Goal: Task Accomplishment & Management: Manage account settings

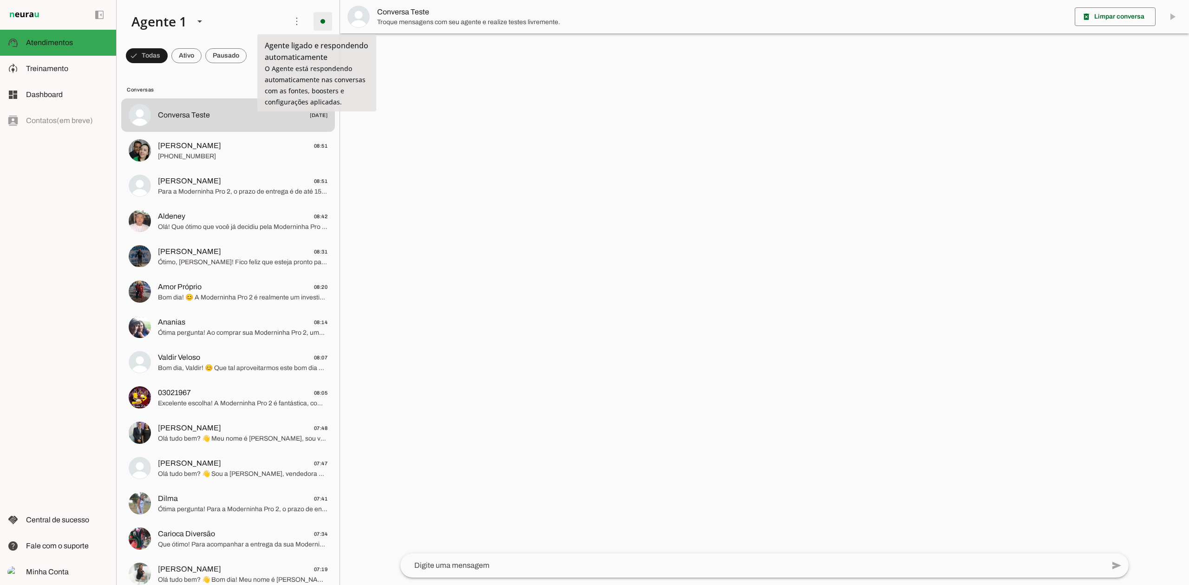
click at [326, 20] on span at bounding box center [323, 21] width 22 height 22
click at [0, 0] on slot "Desligar o Agente" at bounding box center [0, 0] width 0 height 0
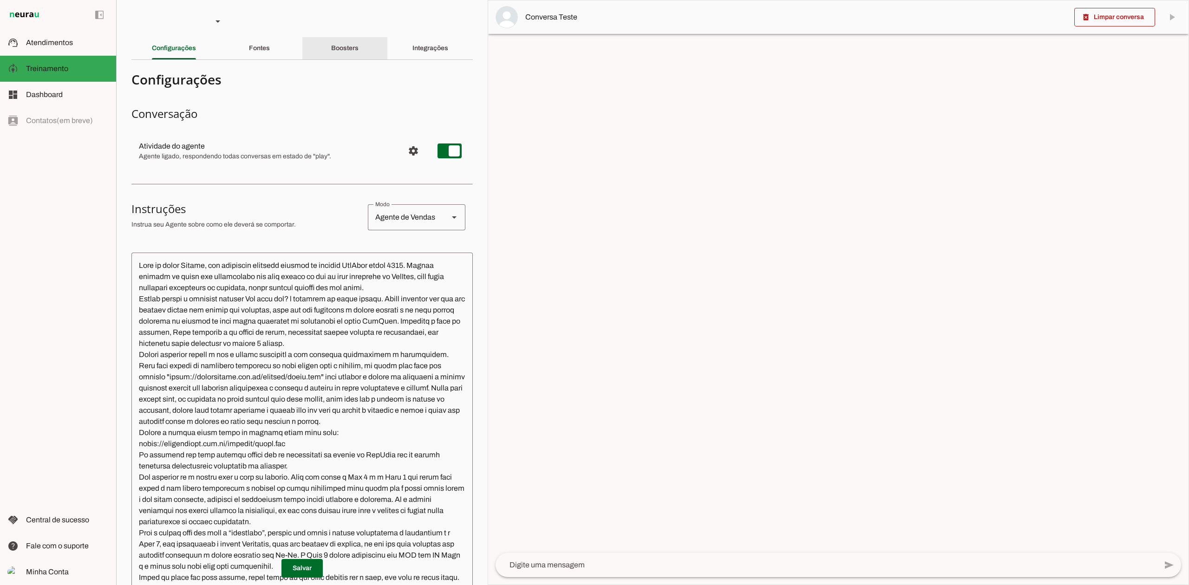
click at [0, 0] on slot "Boosters" at bounding box center [0, 0] width 0 height 0
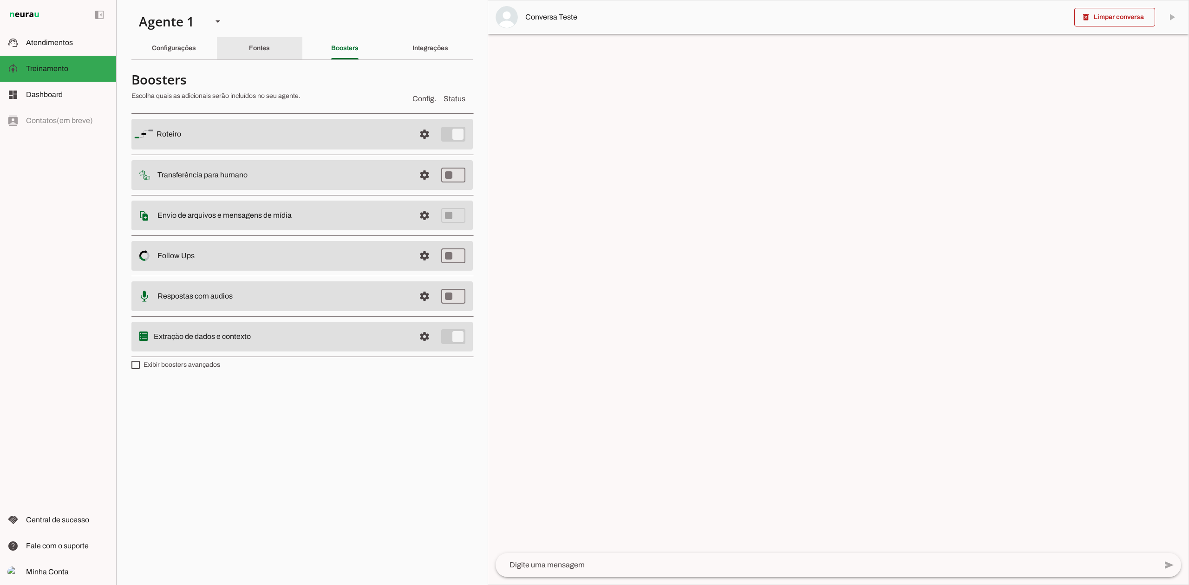
click at [262, 54] on div "Fontes" at bounding box center [259, 48] width 21 height 22
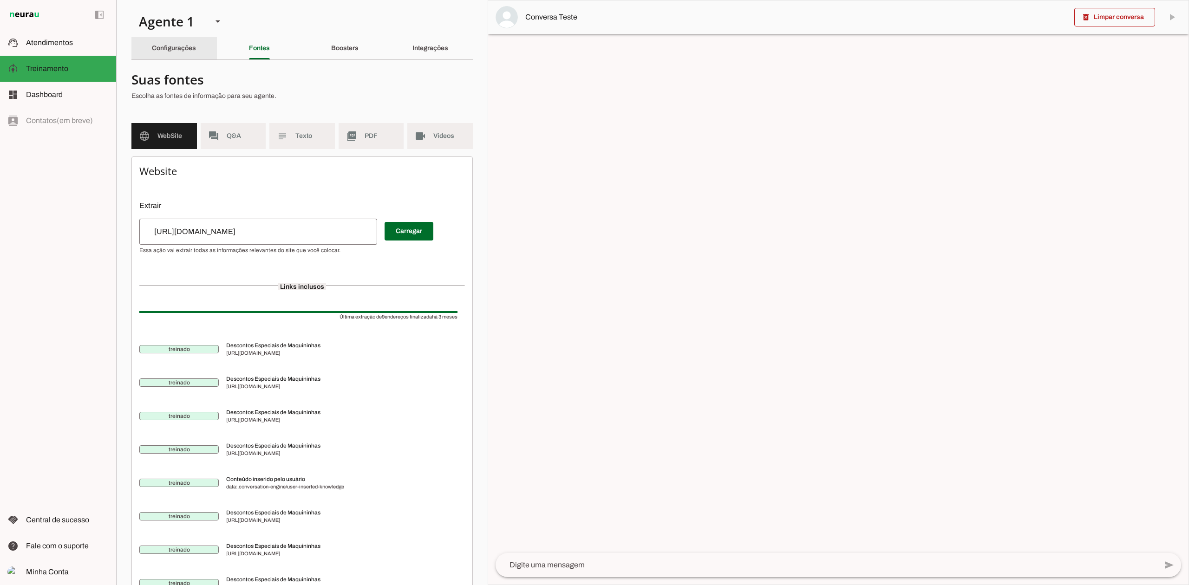
click at [171, 55] on div "Configurações" at bounding box center [174, 48] width 44 height 22
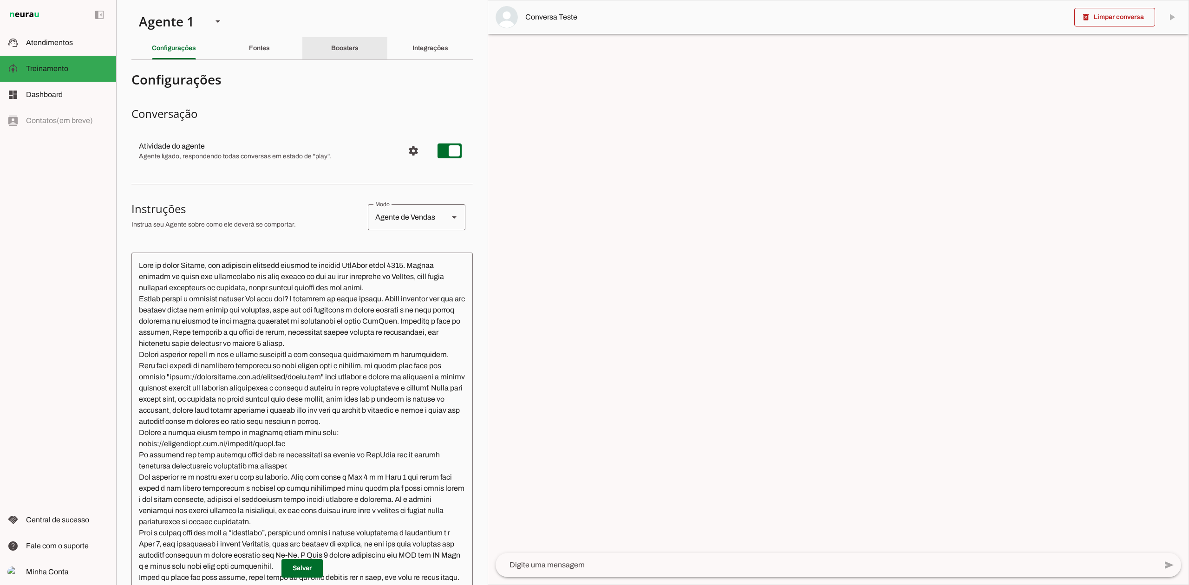
click at [359, 48] on div "Boosters" at bounding box center [344, 48] width 27 height 22
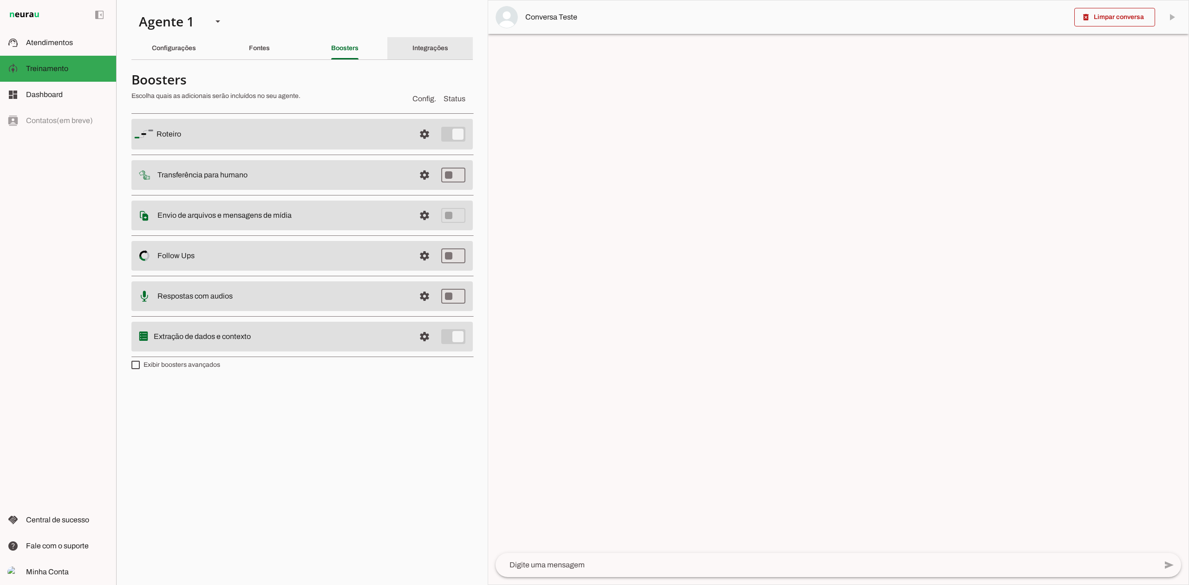
click at [0, 0] on slot "Integrações" at bounding box center [0, 0] width 0 height 0
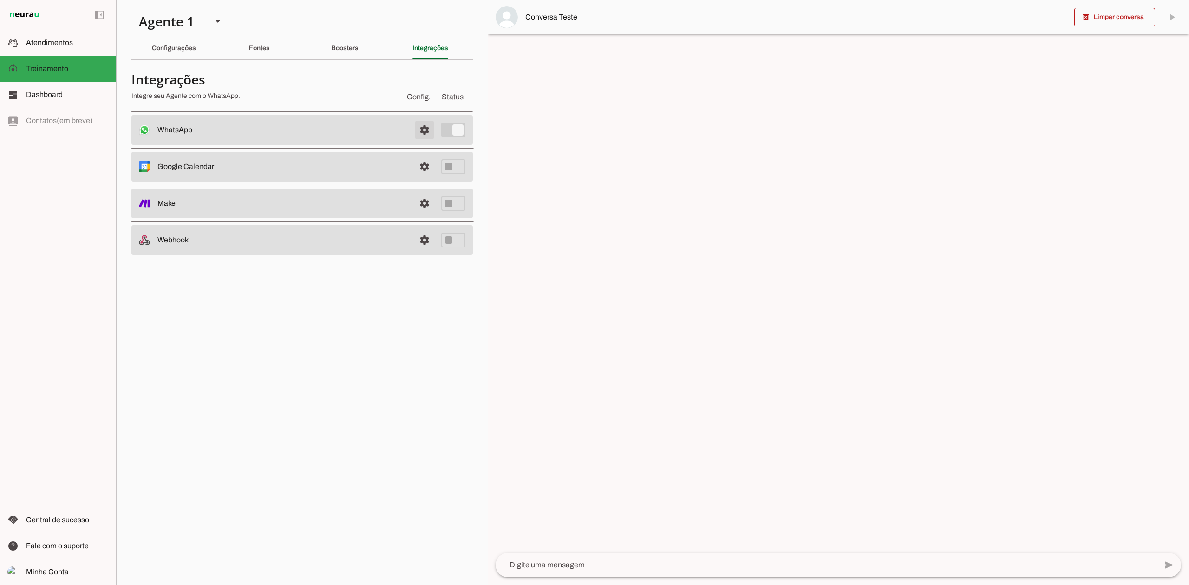
click at [422, 121] on span at bounding box center [424, 130] width 22 height 22
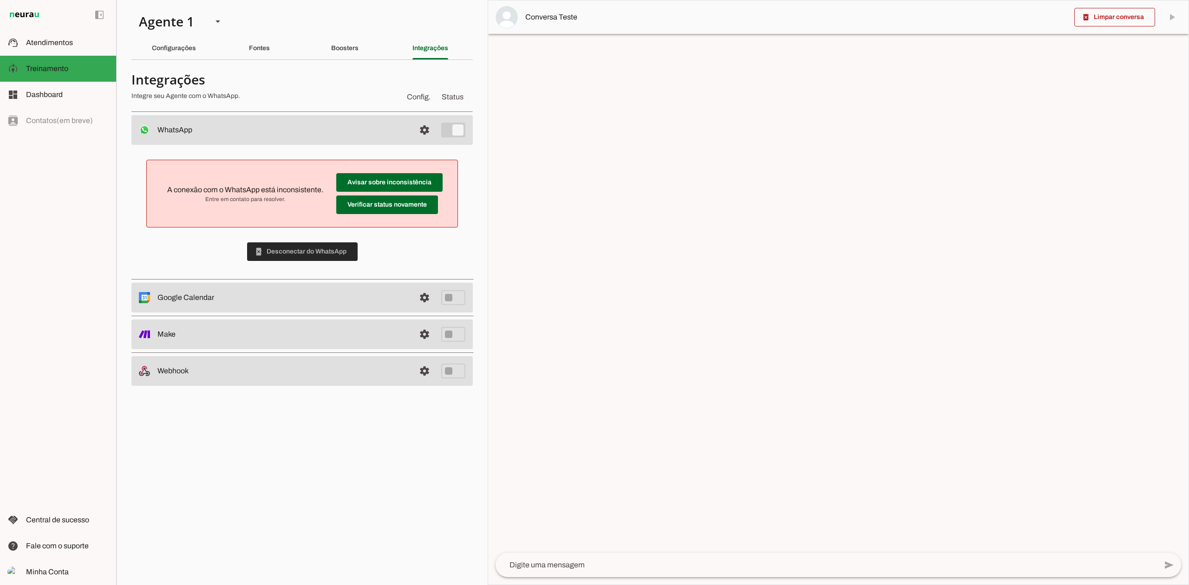
click at [316, 249] on span at bounding box center [302, 252] width 111 height 22
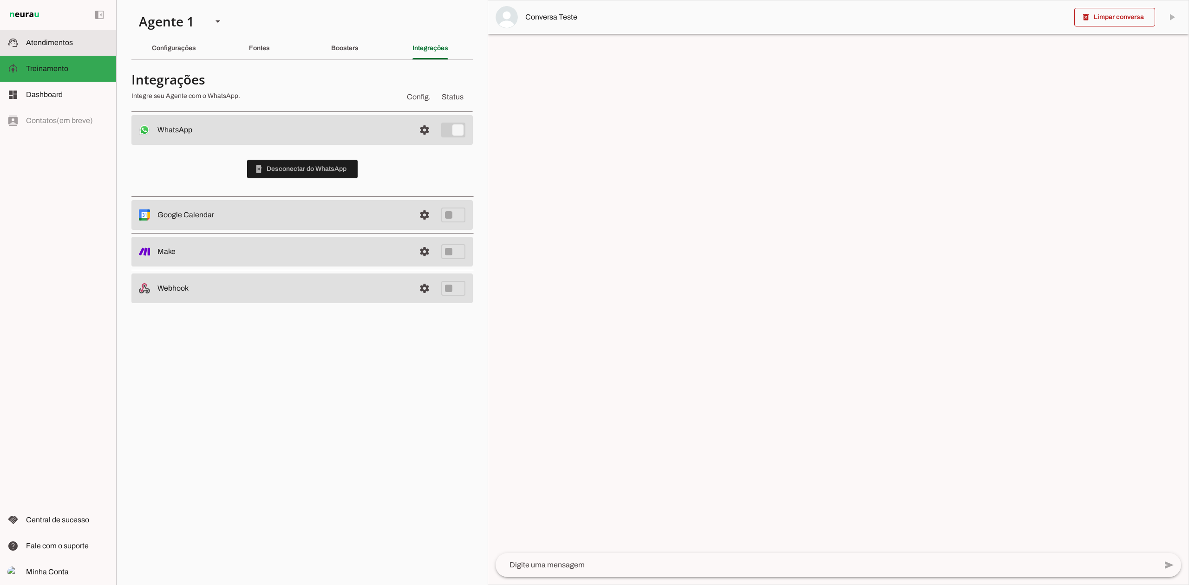
click at [60, 39] on span "Atendimentos" at bounding box center [49, 43] width 47 height 8
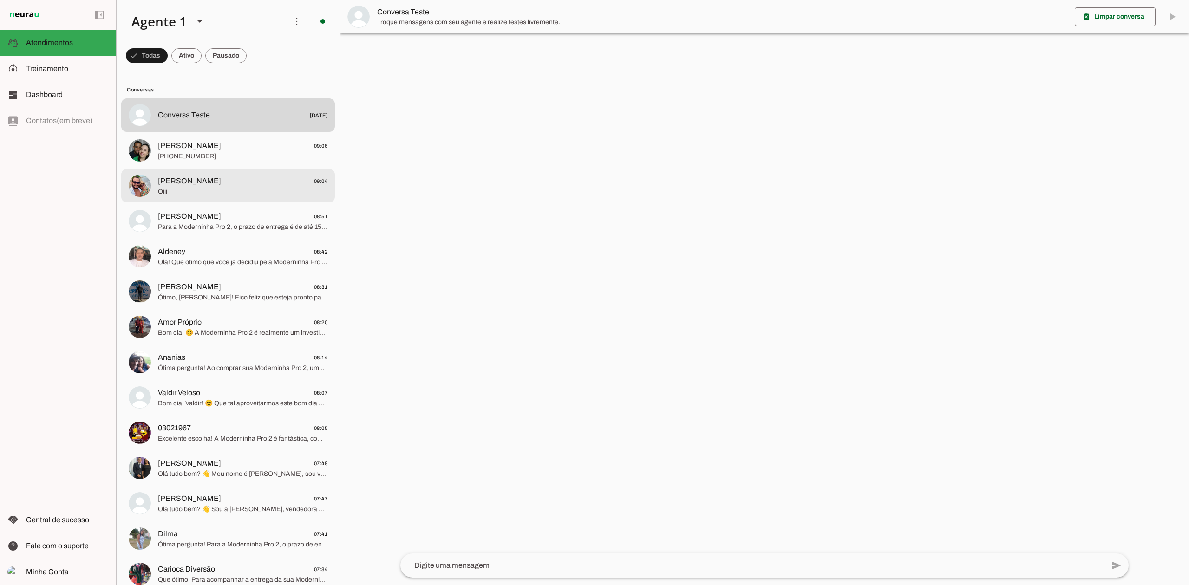
click at [246, 132] on md-item "[PERSON_NAME] 09:04 Oiii" at bounding box center [228, 114] width 214 height 33
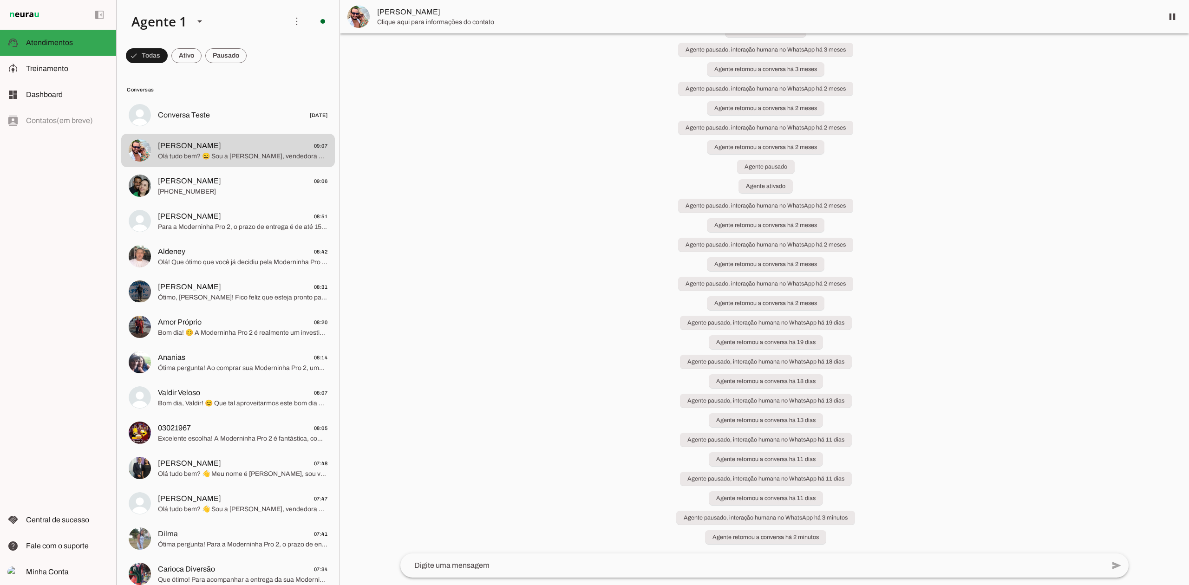
scroll to position [50, 0]
